Goal: Find specific page/section: Find specific page/section

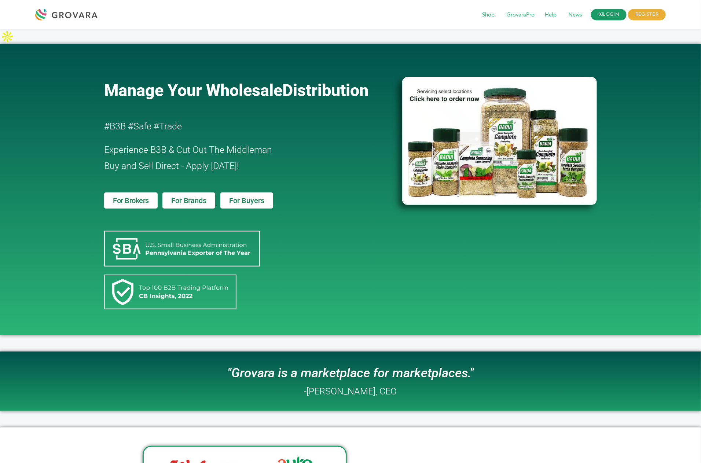
click at [606, 11] on link "LOGIN" at bounding box center [609, 14] width 36 height 11
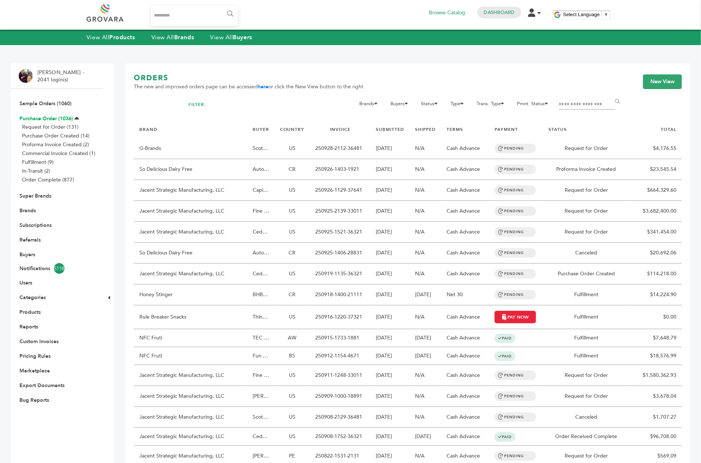
click at [43, 116] on link "Purchase Order (1036)" at bounding box center [46, 118] width 54 height 7
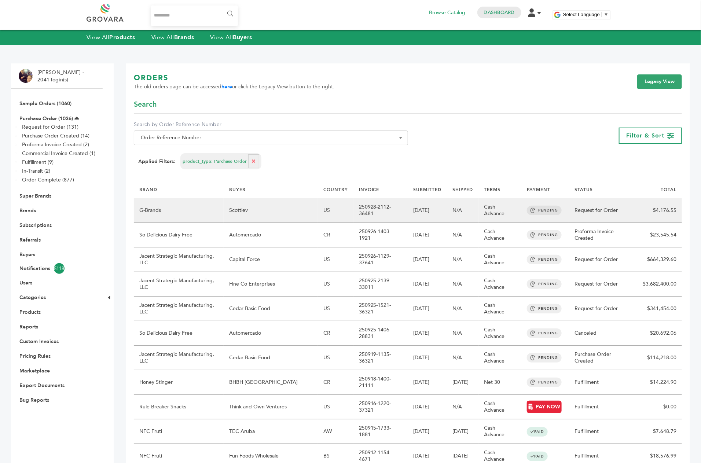
click at [364, 211] on td "250928-2112-36481" at bounding box center [380, 210] width 55 height 25
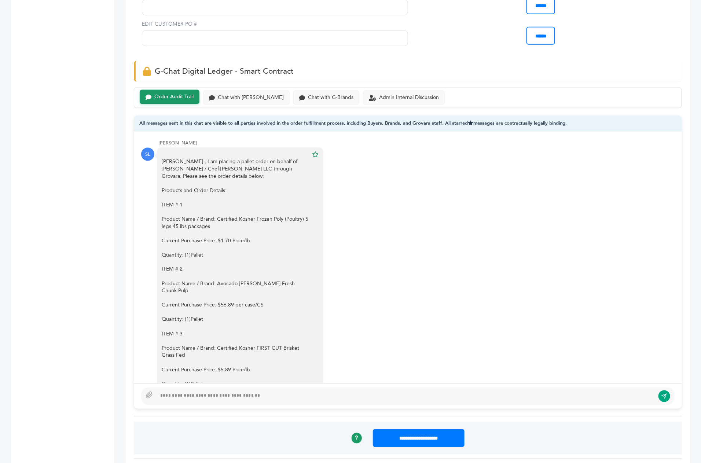
scroll to position [52, 0]
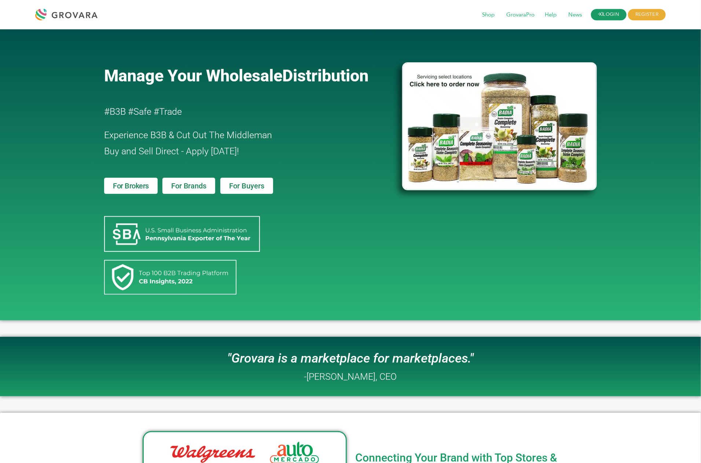
click at [604, 16] on link "LOGIN" at bounding box center [609, 14] width 36 height 11
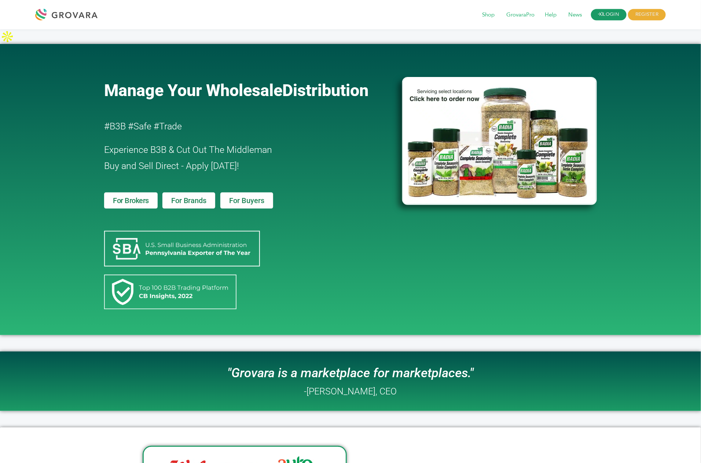
click at [620, 12] on link "LOGIN" at bounding box center [609, 14] width 36 height 11
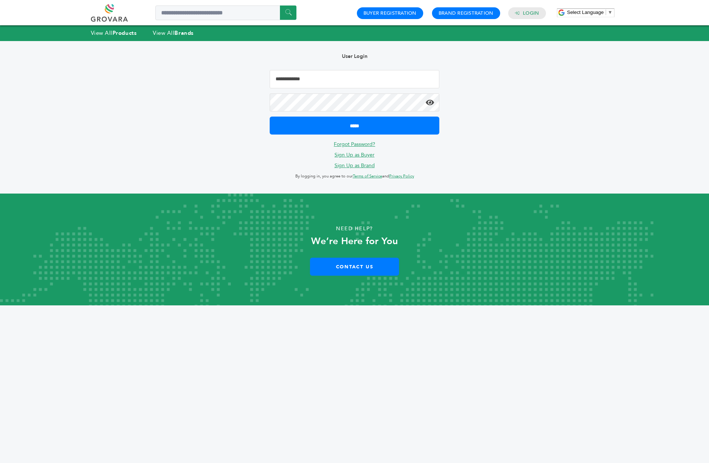
click at [380, 78] on input "Email Address" at bounding box center [355, 79] width 170 height 18
